Goal: Task Accomplishment & Management: Manage account settings

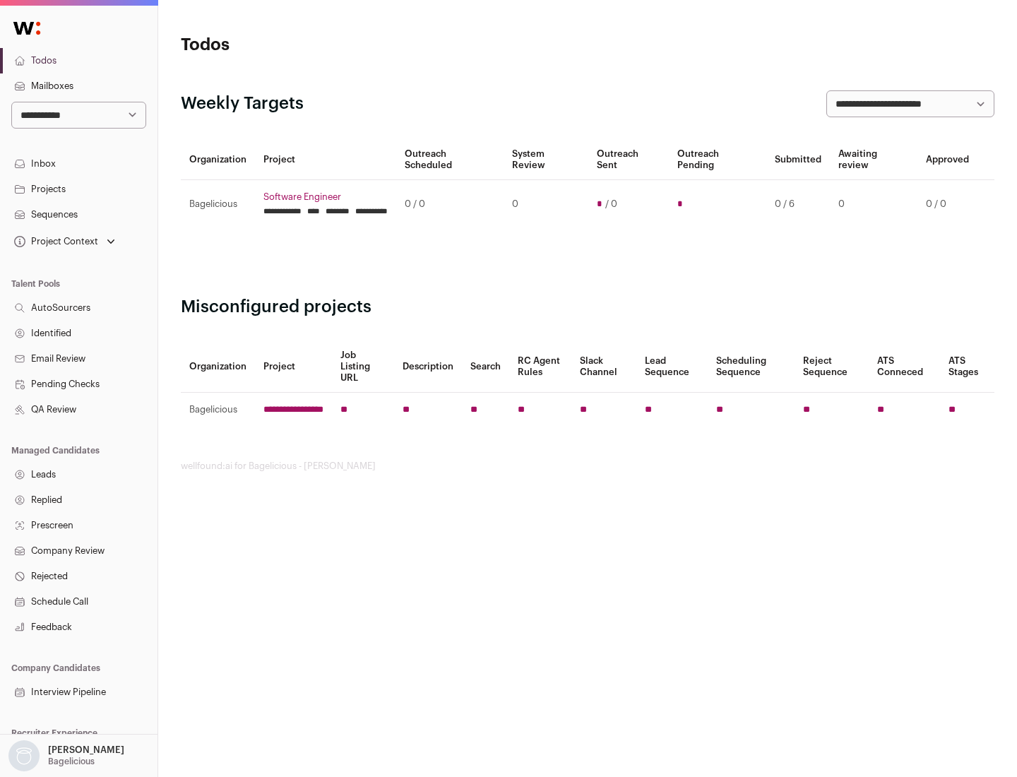
click at [78, 189] on link "Projects" at bounding box center [79, 189] width 158 height 25
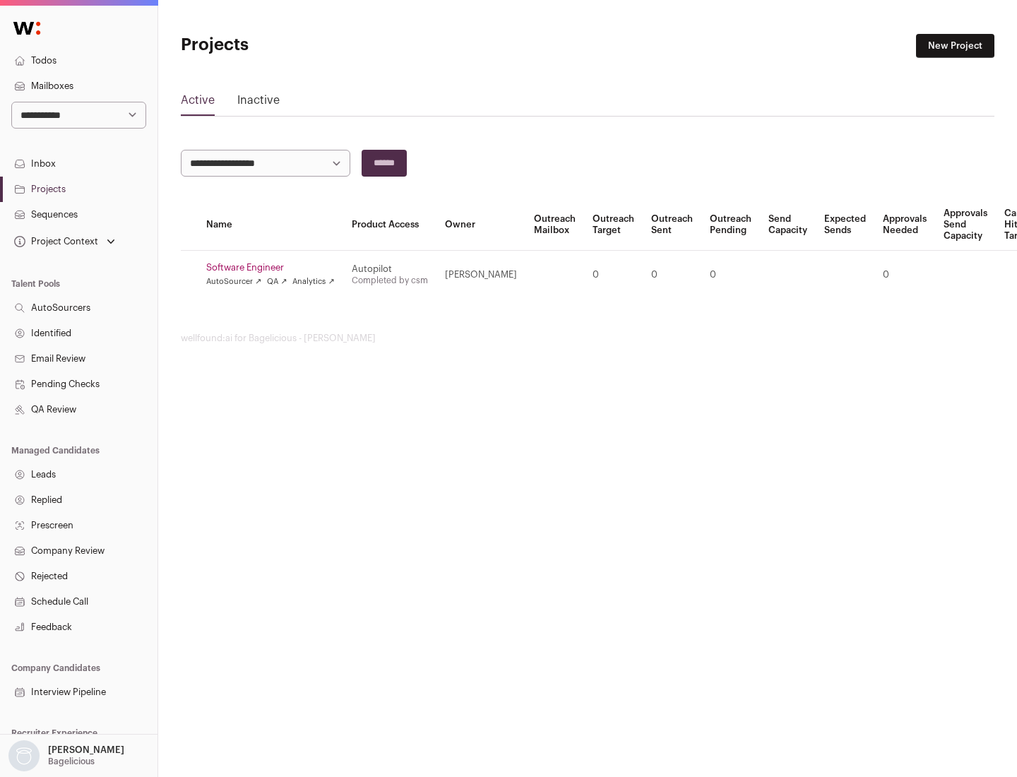
click at [275, 268] on link "Software Engineer" at bounding box center [270, 267] width 129 height 11
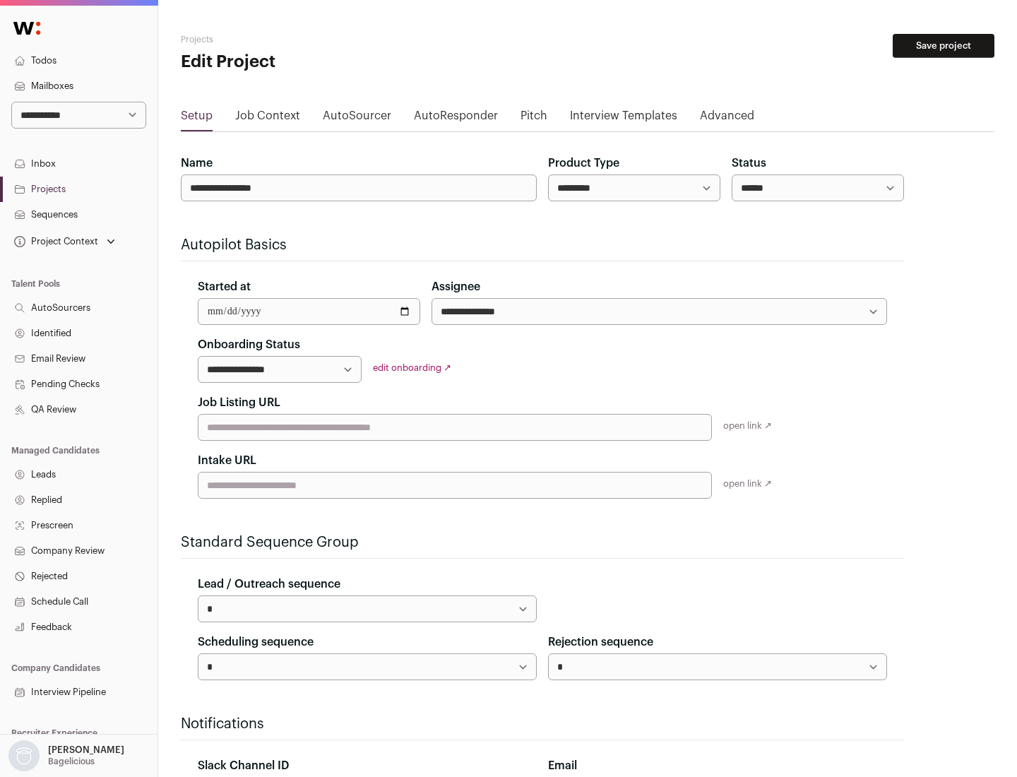
click at [944, 46] on button "Save project" at bounding box center [944, 46] width 102 height 24
